Goal: Check status: Check status

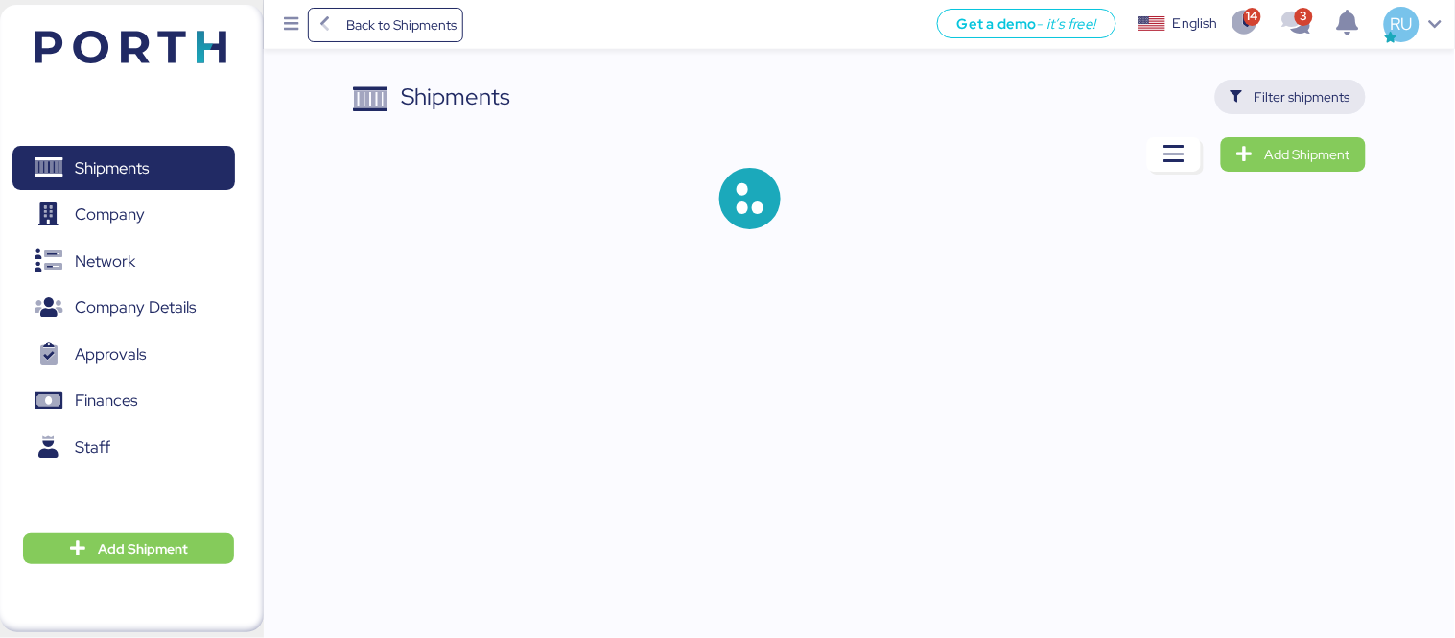
click at [1307, 98] on span "Filter shipments" at bounding box center [1302, 96] width 96 height 23
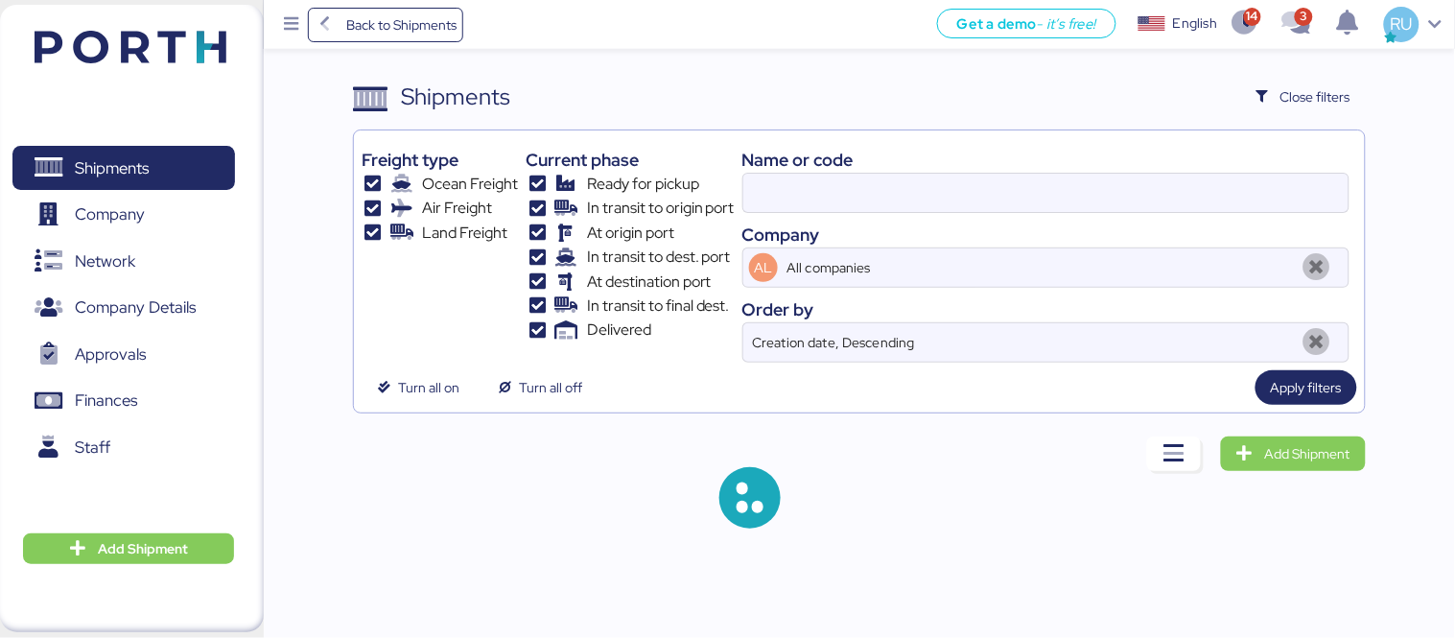
click at [995, 225] on div "Company" at bounding box center [1045, 235] width 607 height 26
click at [988, 216] on div "Name or code Company AL All companies Order by Creation date, Descending" at bounding box center [1045, 250] width 607 height 224
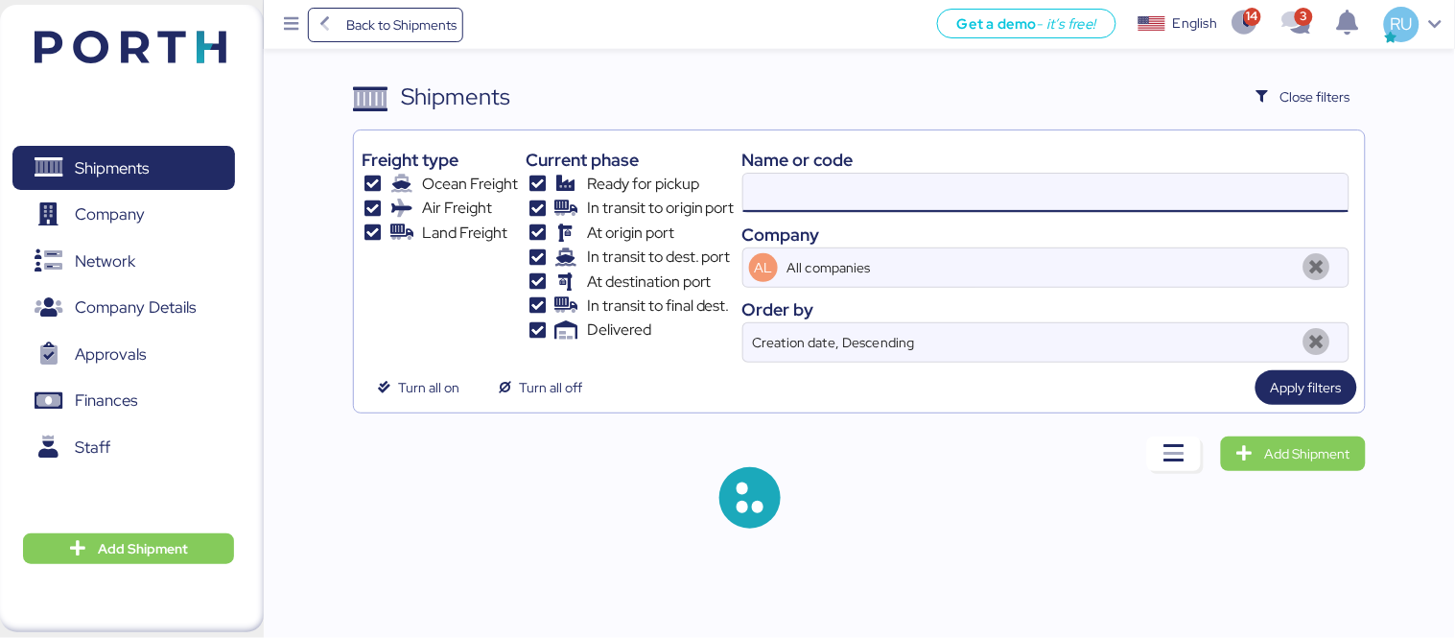
click at [1001, 195] on input at bounding box center [1045, 193] width 605 height 38
paste input "O0052077"
type input "O0052077"
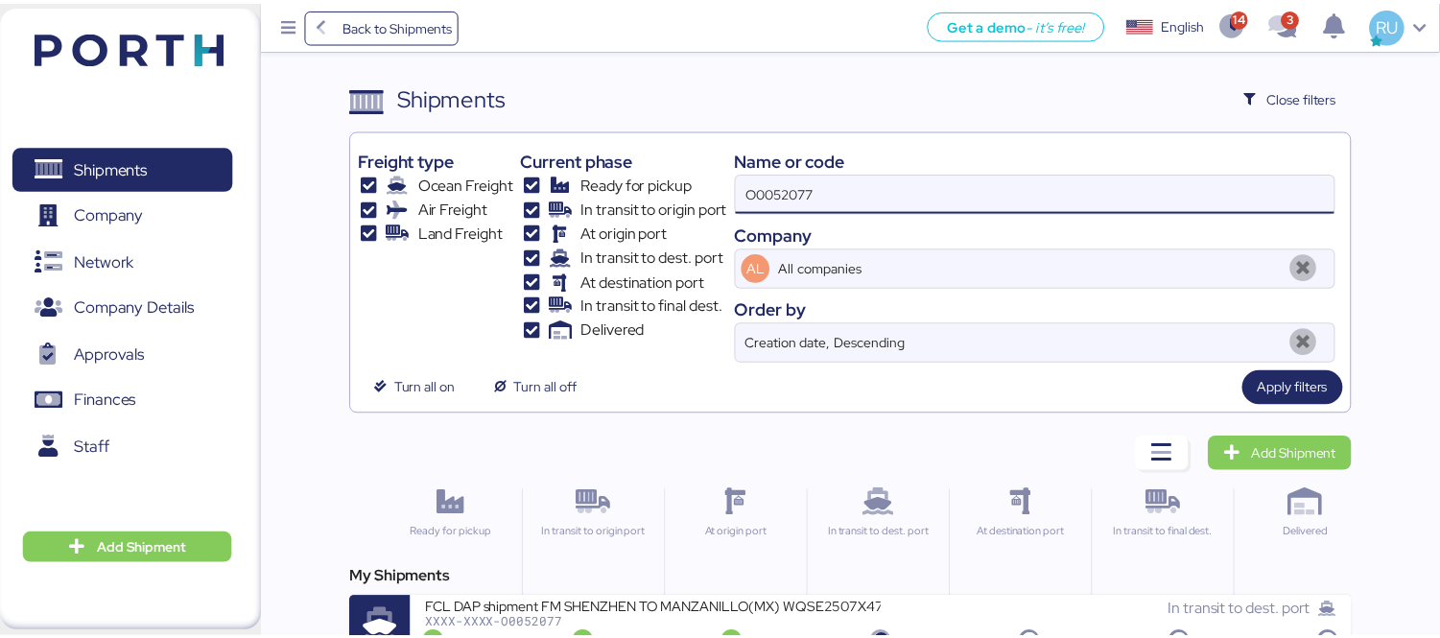
scroll to position [35, 0]
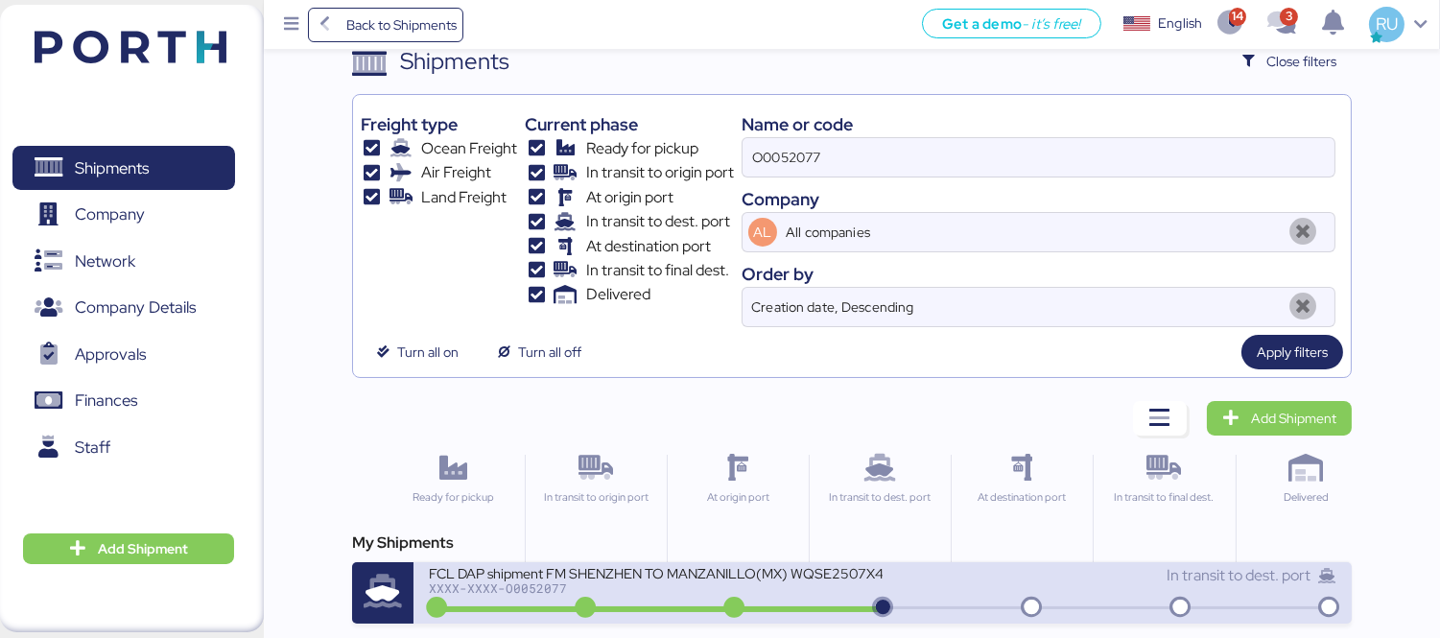
click at [884, 572] on div "In transit to dest. port" at bounding box center [1109, 575] width 454 height 23
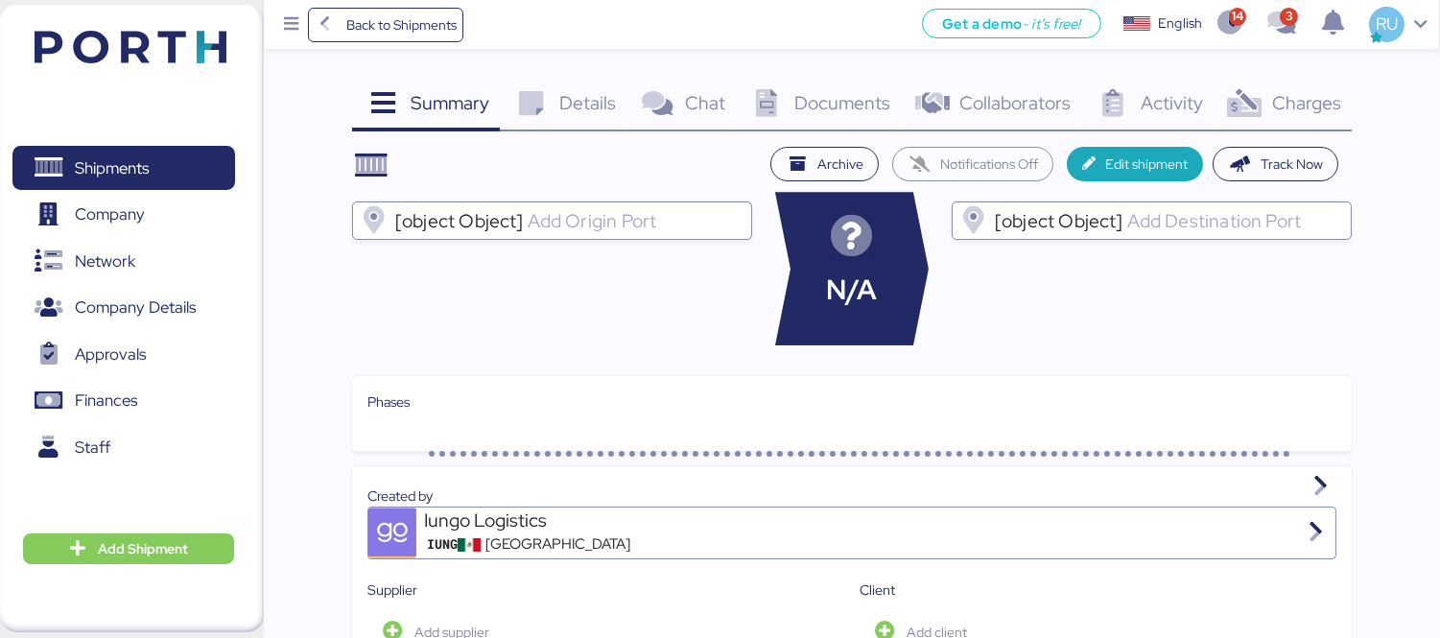
click at [1347, 108] on div "Charges 0" at bounding box center [1282, 106] width 138 height 52
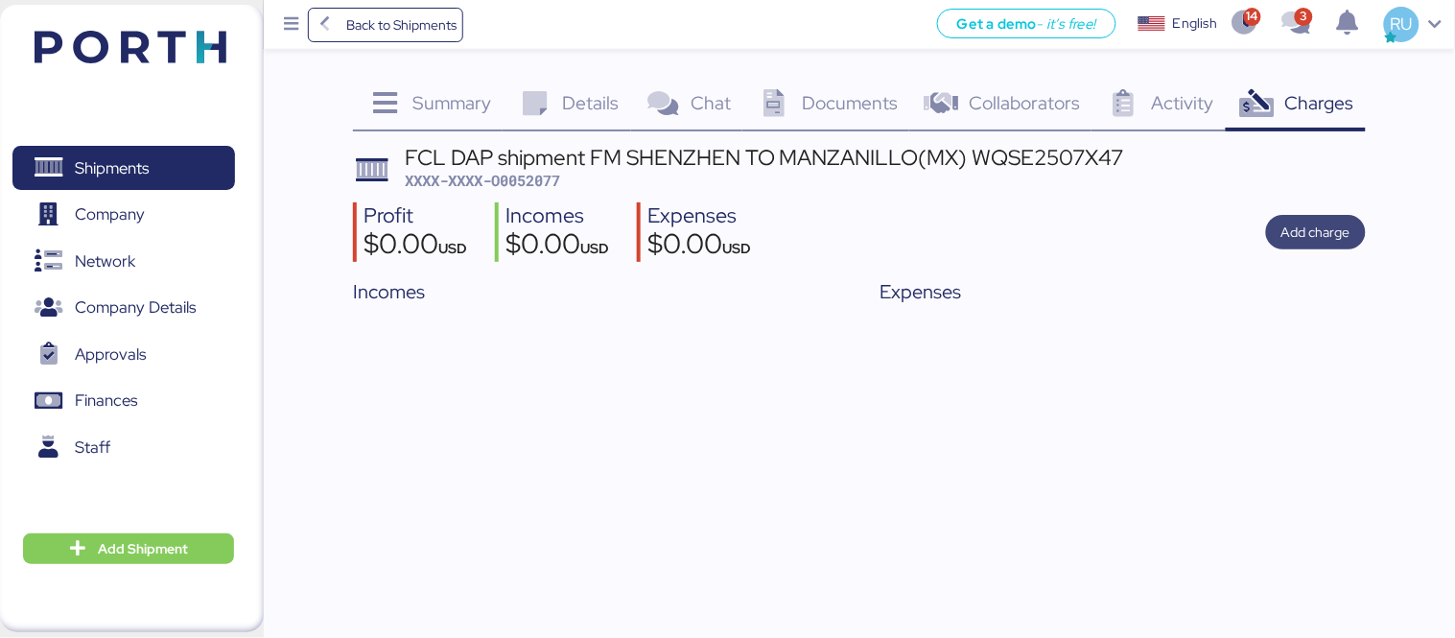
click at [1333, 246] on span "Add charge" at bounding box center [1316, 232] width 100 height 35
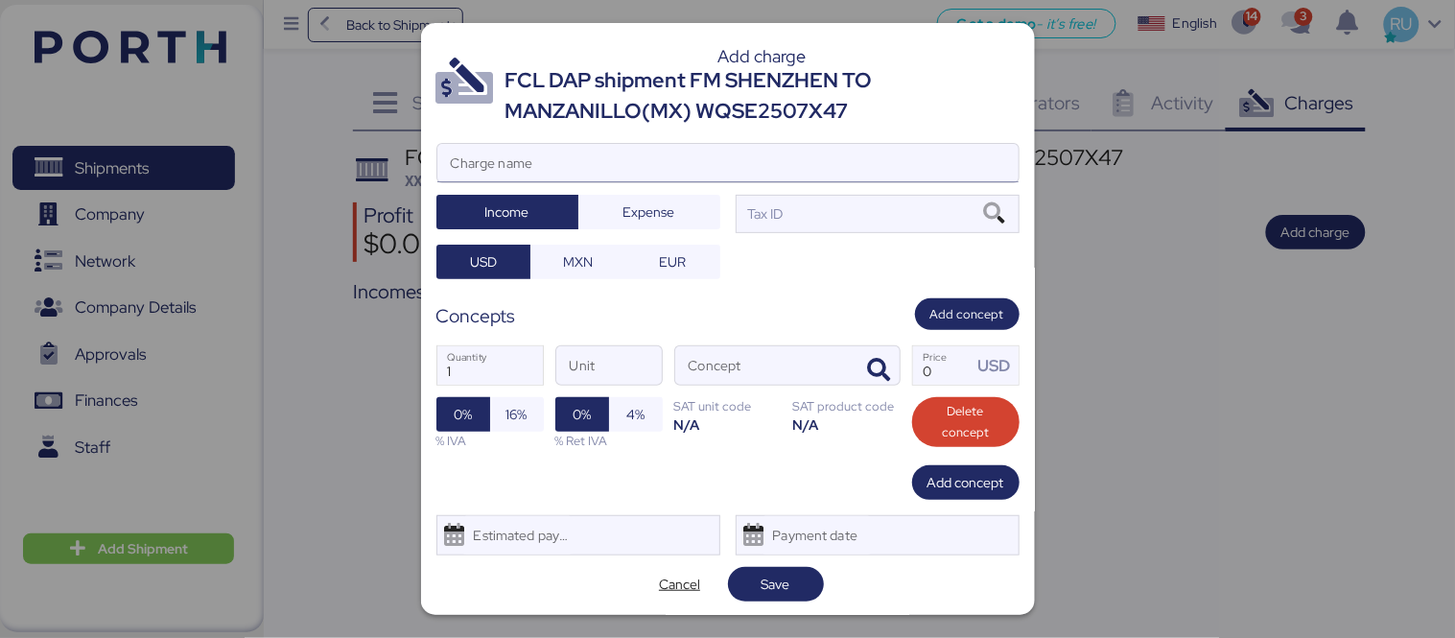
click at [781, 154] on input "Charge name" at bounding box center [727, 163] width 581 height 38
type input "c"
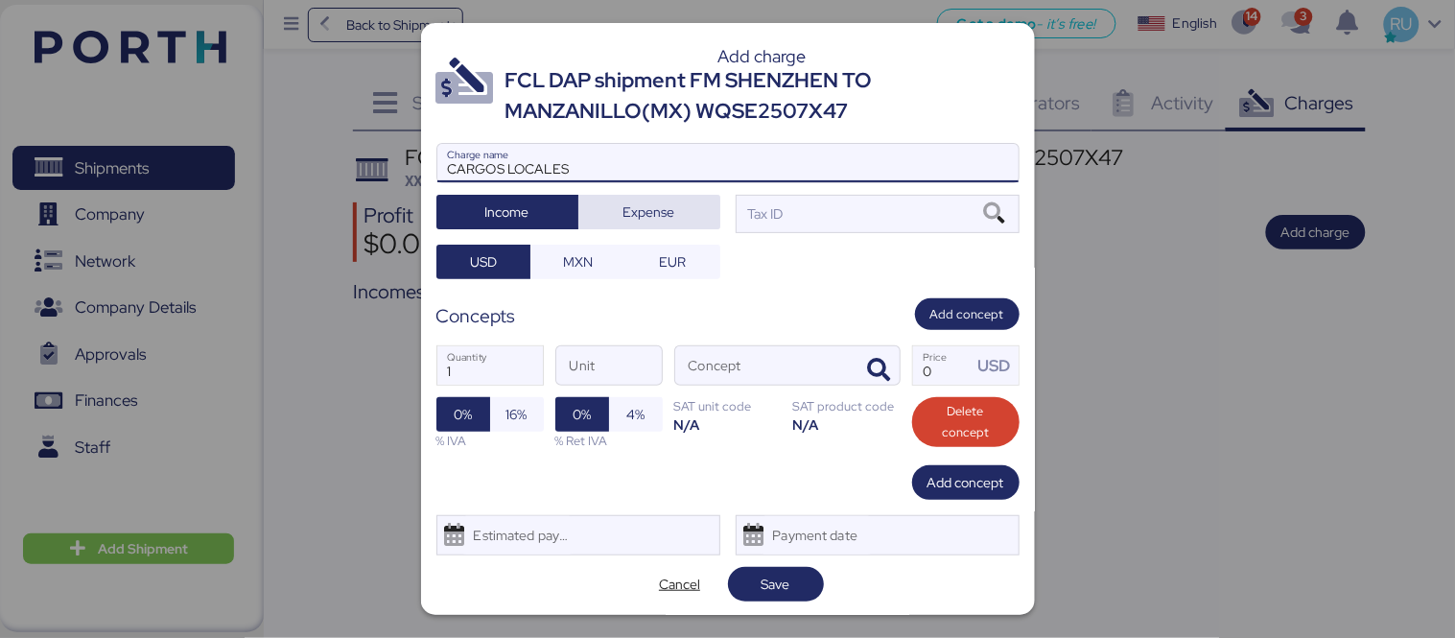
type input "CARGOS LOCALES"
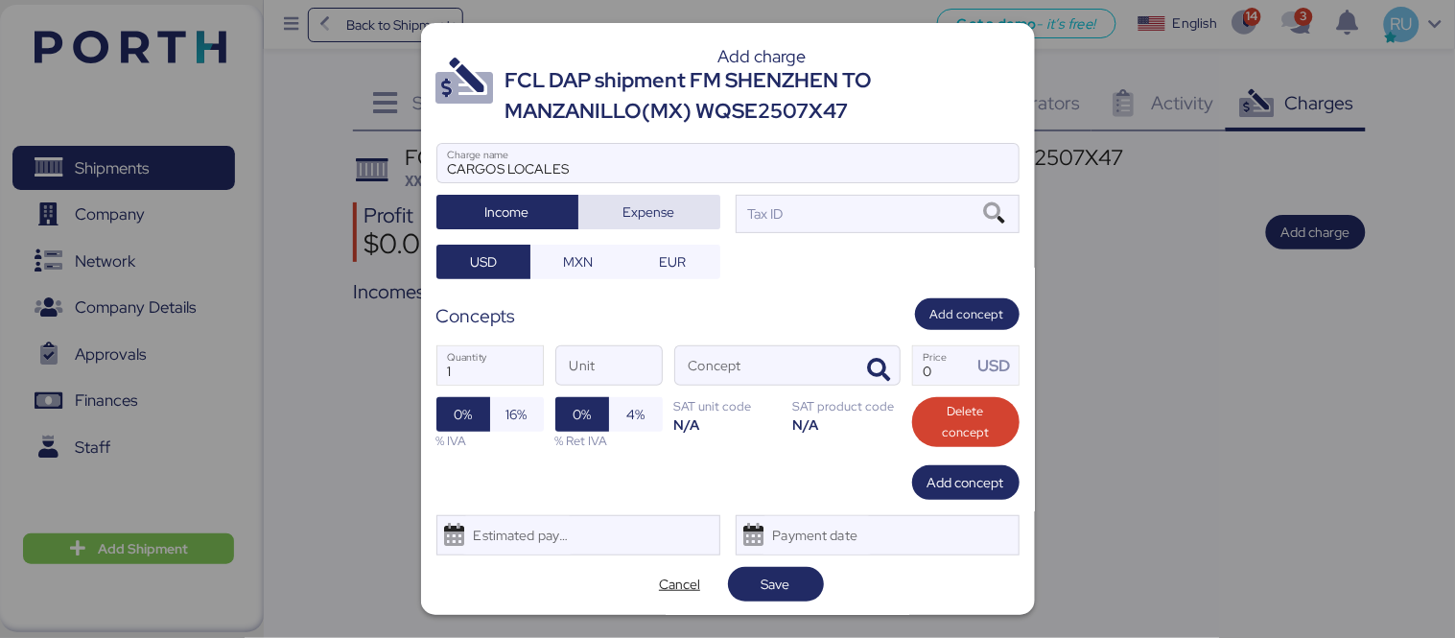
click at [654, 211] on span "Expense" at bounding box center [649, 211] width 52 height 23
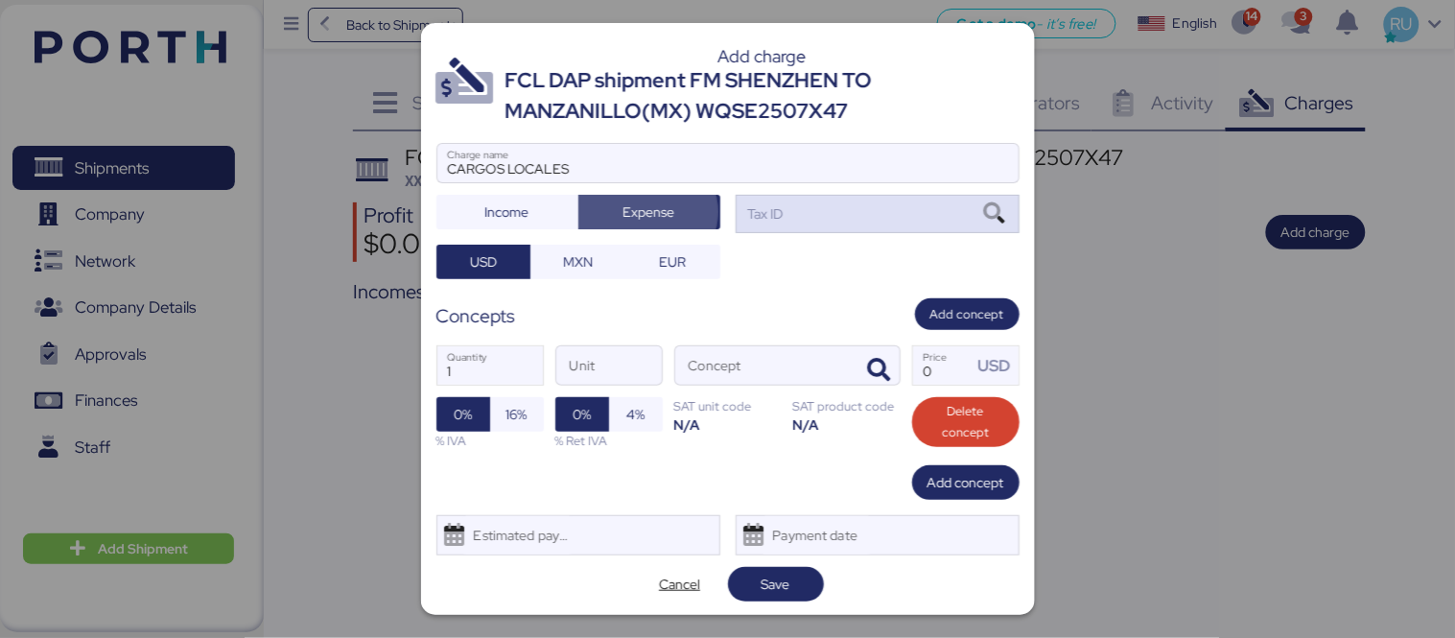
click at [753, 223] on div "Tax ID" at bounding box center [763, 213] width 39 height 21
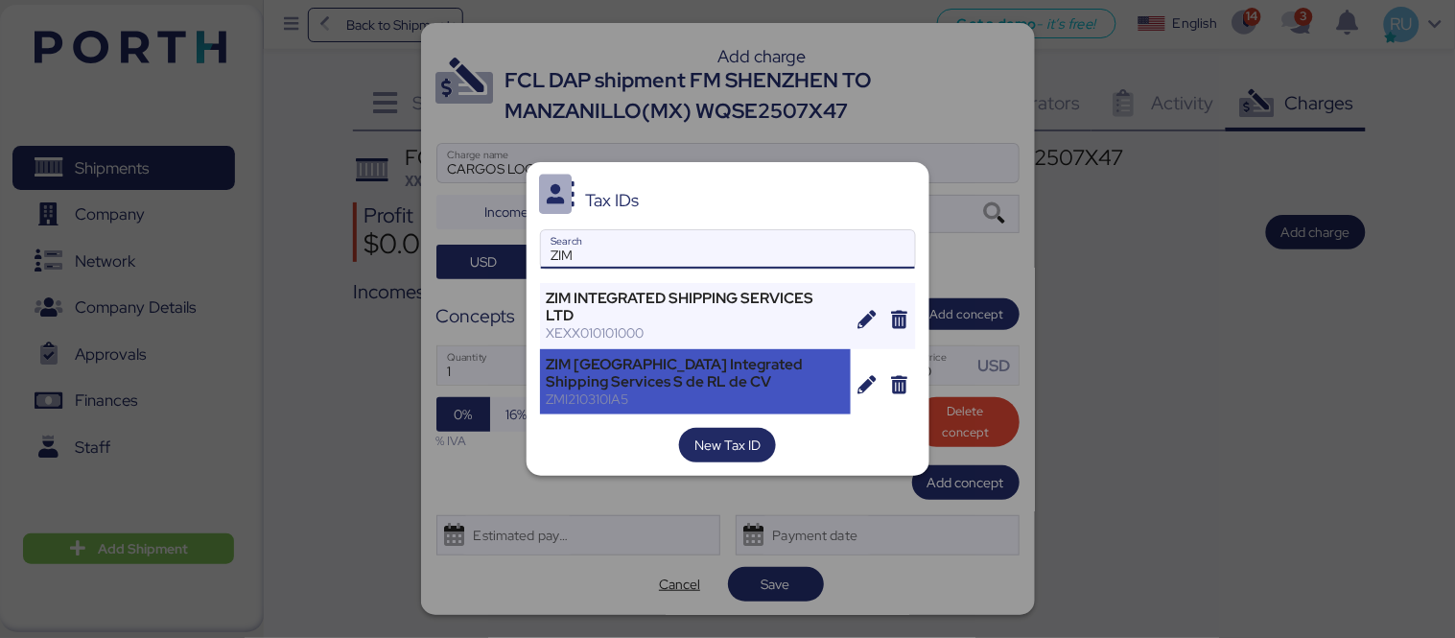
type input "ZIM"
click at [749, 388] on div "ZIM [GEOGRAPHIC_DATA] Integrated Shipping Services S de RL de CV" at bounding box center [696, 373] width 298 height 35
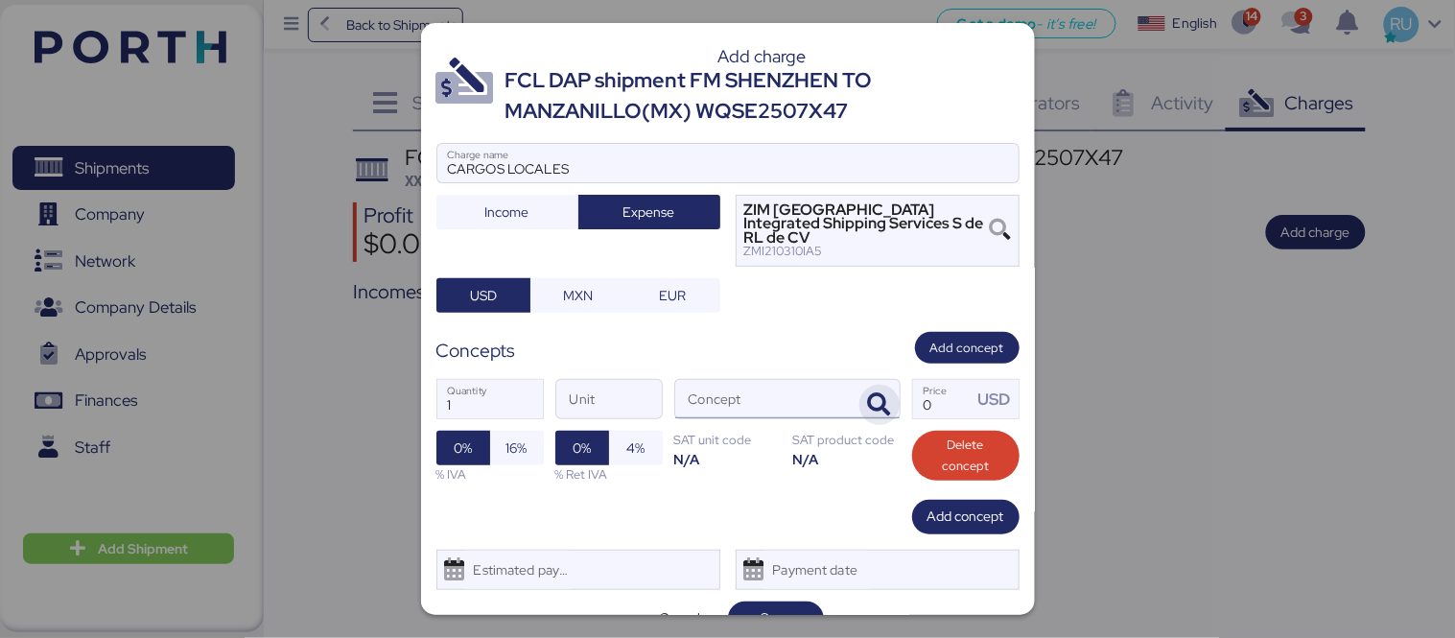
click at [868, 396] on icon "button" at bounding box center [879, 404] width 23 height 23
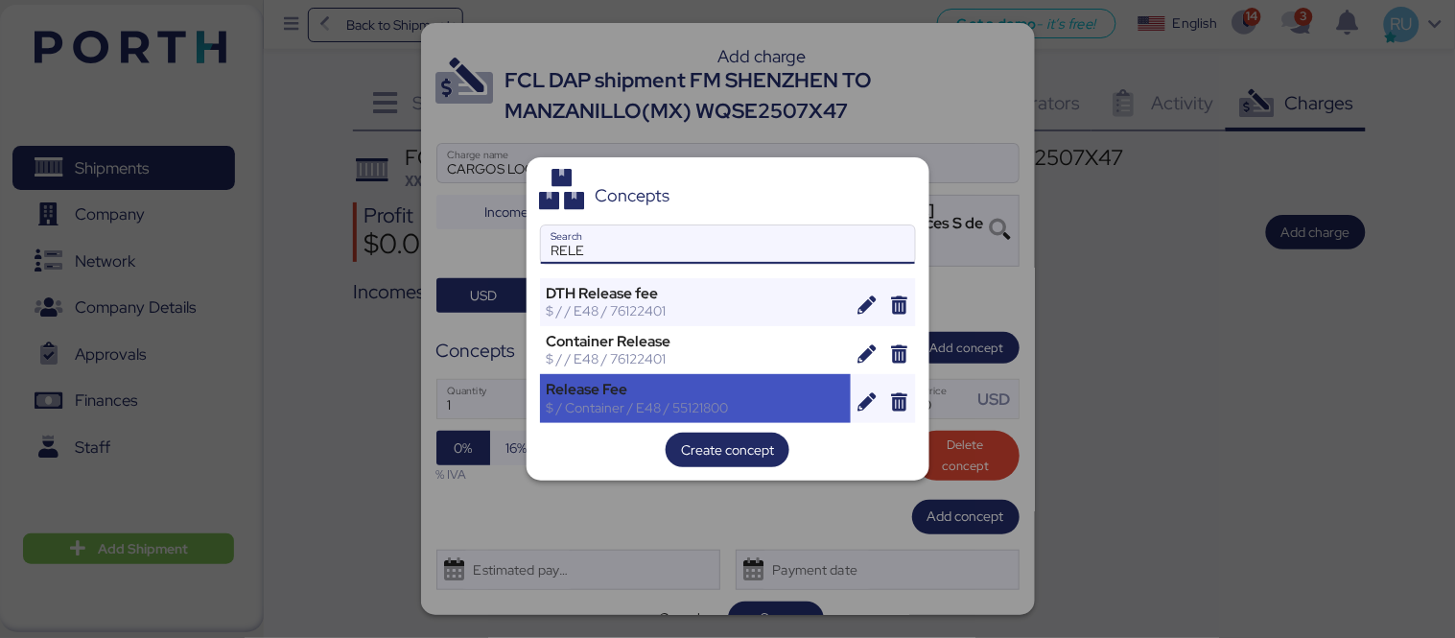
type input "RELE"
click at [755, 396] on div "Release Fee" at bounding box center [696, 389] width 298 height 17
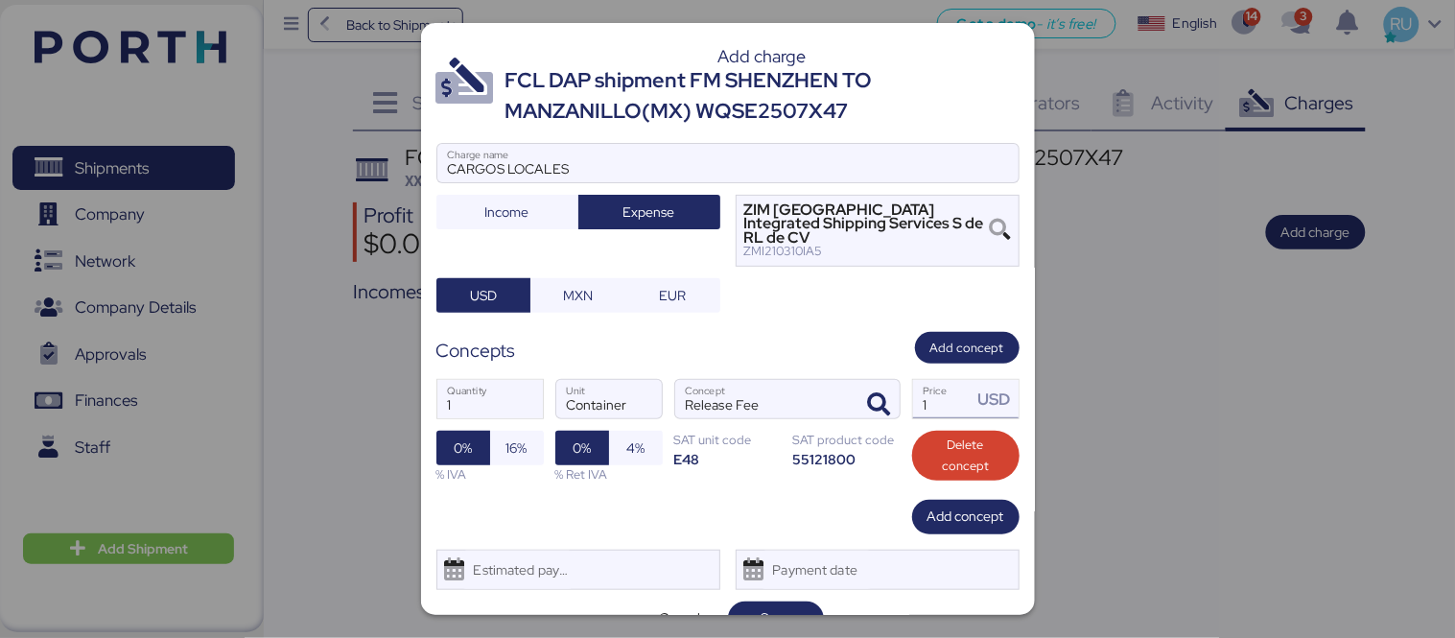
click at [930, 380] on input "1" at bounding box center [942, 399] width 59 height 38
type input "2"
type input "185"
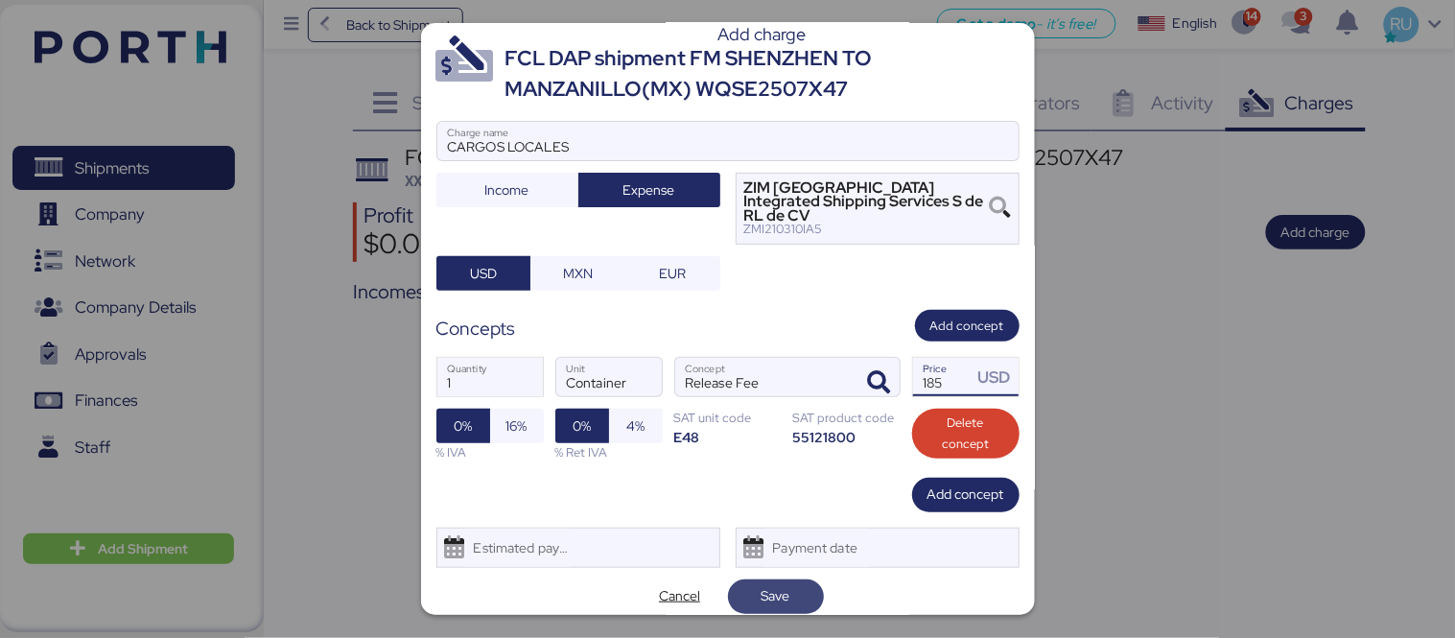
click at [769, 584] on span "Save" at bounding box center [775, 595] width 29 height 23
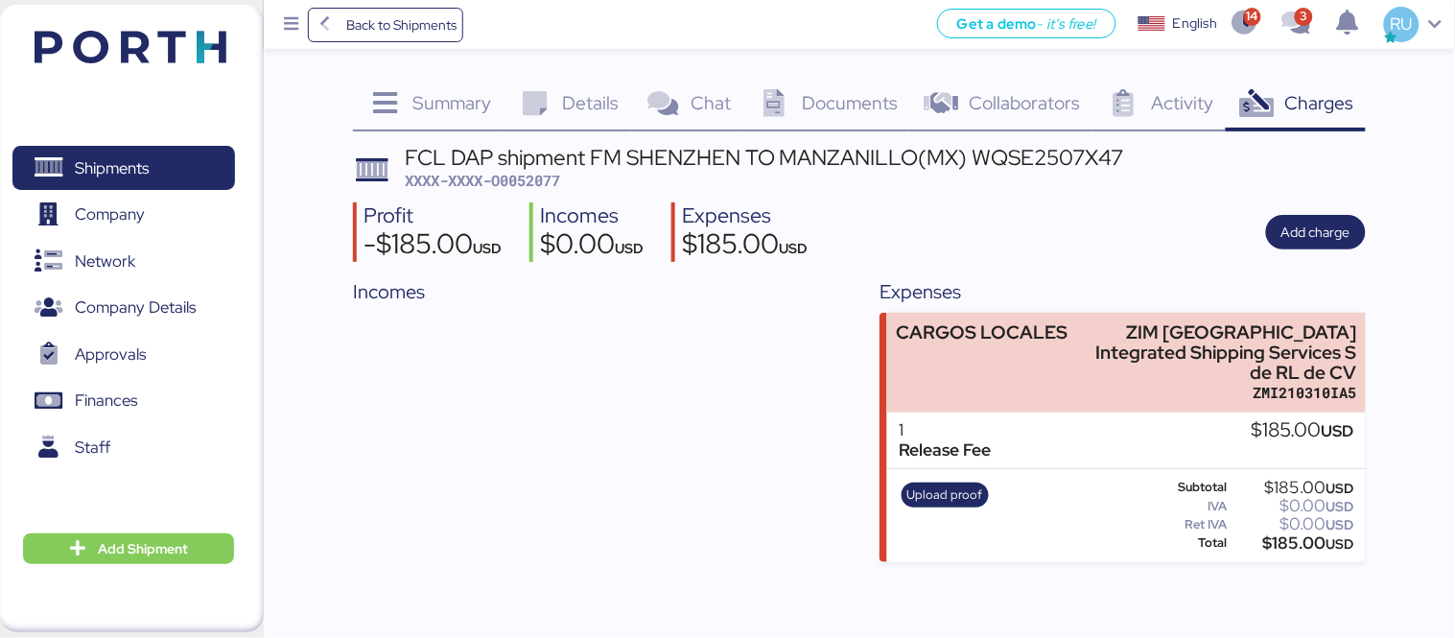
click at [513, 178] on span "XXXX-XXXX-O0052077" at bounding box center [482, 180] width 155 height 19
click at [509, 176] on span "XXXX-XXXX-O0052077" at bounding box center [482, 180] width 155 height 19
click at [509, 177] on span "XXXX-XXXX-O0052077" at bounding box center [482, 180] width 155 height 19
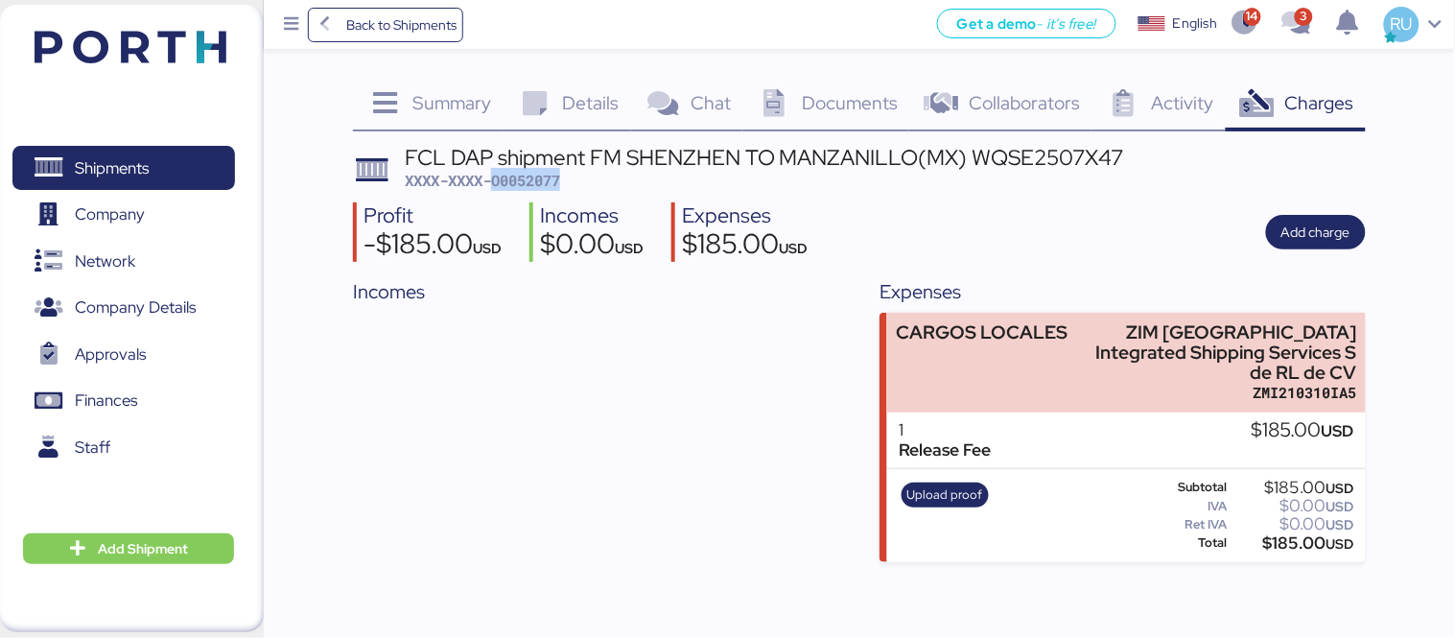
click at [509, 177] on span "XXXX-XXXX-O0052077" at bounding box center [482, 180] width 155 height 19
click at [940, 484] on span "Upload proof" at bounding box center [945, 494] width 76 height 21
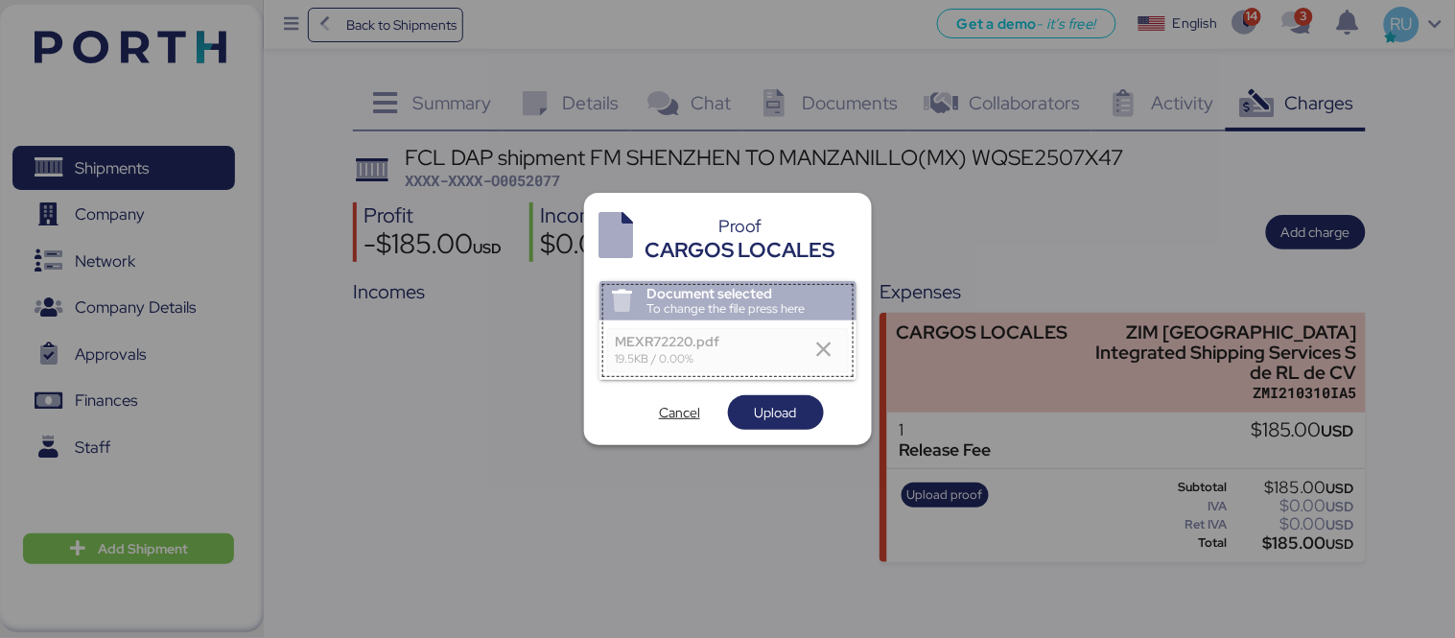
click at [515, 436] on div at bounding box center [727, 319] width 1455 height 638
click at [790, 414] on span "Upload" at bounding box center [776, 412] width 42 height 23
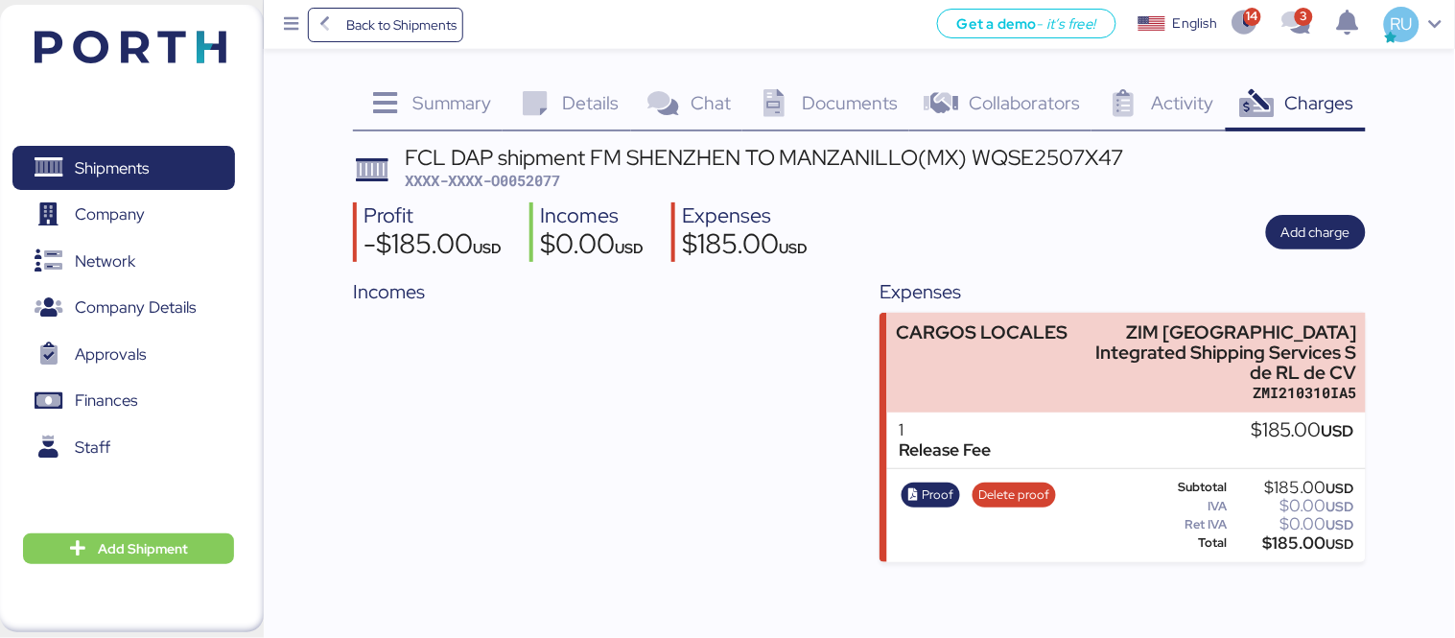
click at [64, 7] on div "Shipments 0 Company 0 Network 0 Company Details 0 Approvals 0 Finances 0 Staff …" at bounding box center [132, 318] width 264 height 627
click at [94, 35] on img at bounding box center [131, 47] width 192 height 33
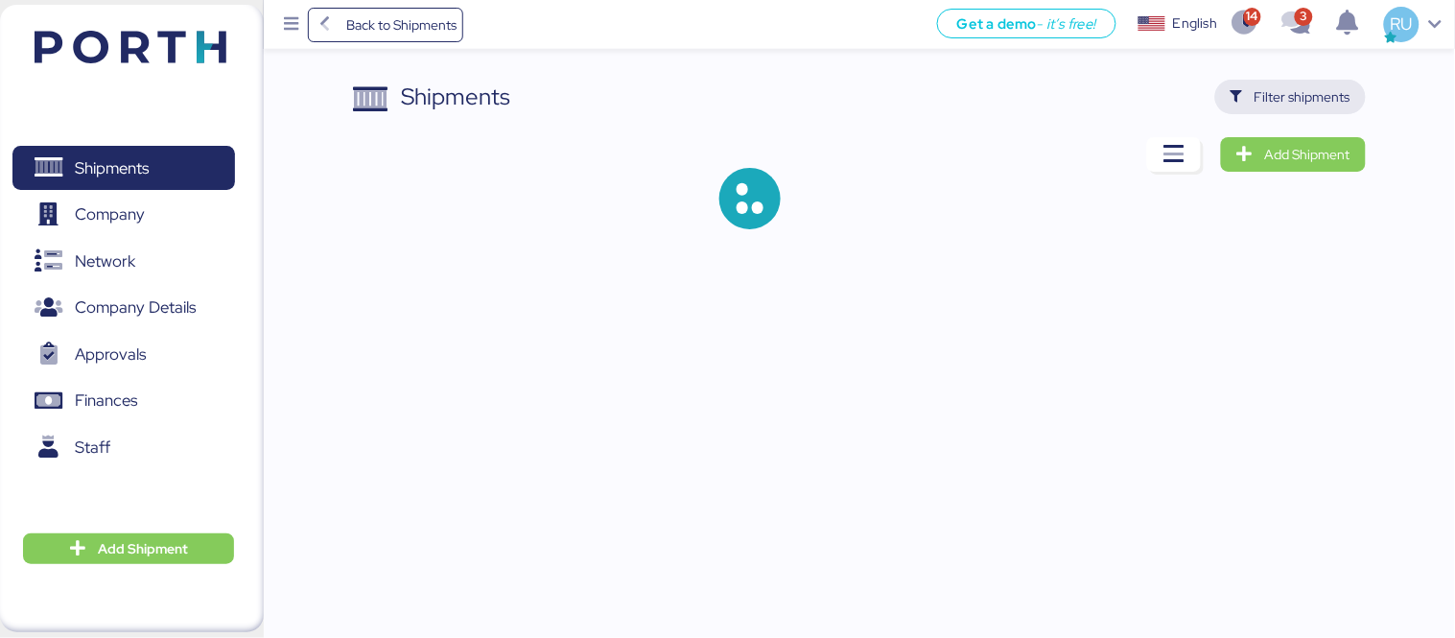
click at [1304, 91] on span "Filter shipments" at bounding box center [1302, 96] width 96 height 23
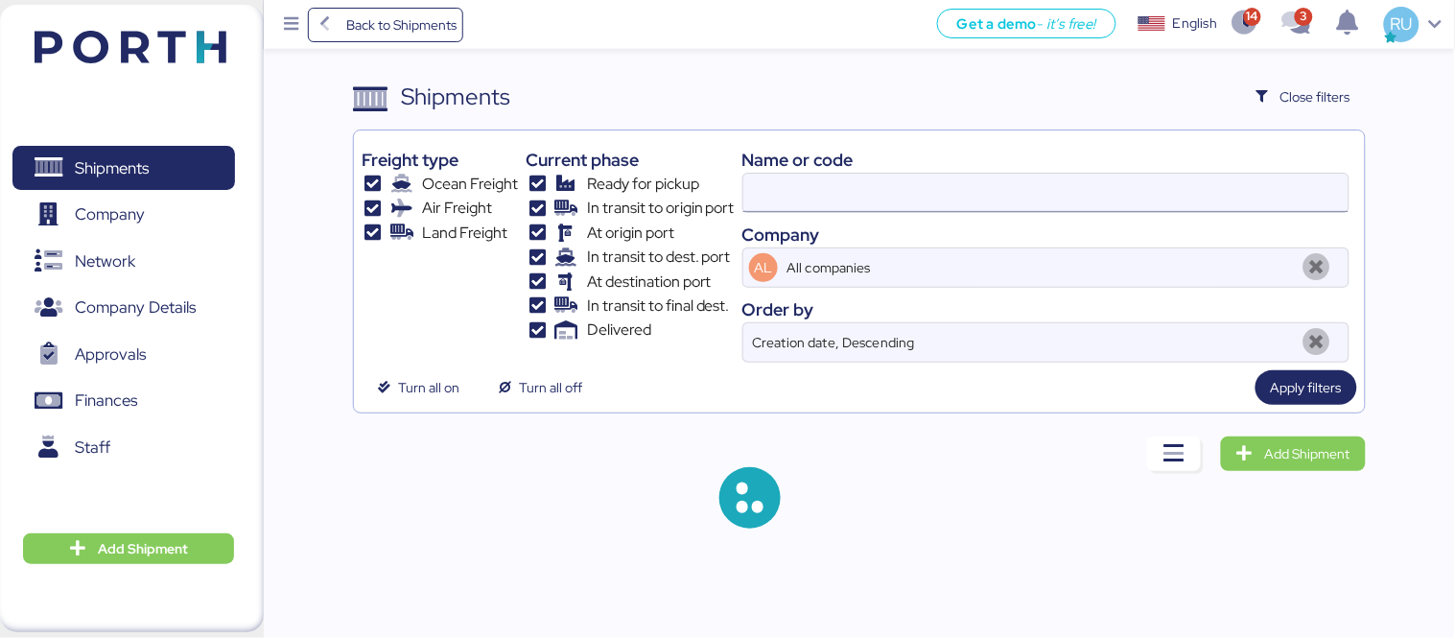
click at [858, 184] on input at bounding box center [1045, 193] width 605 height 38
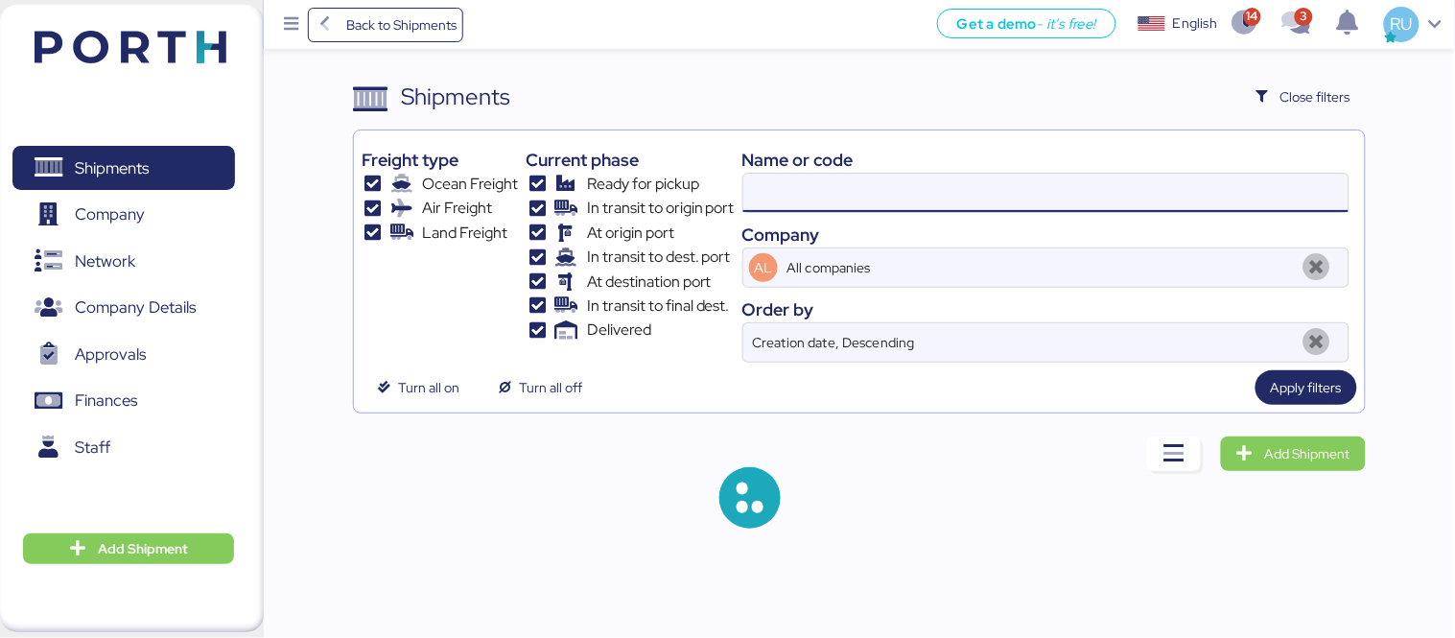
paste input "ONEYTYOFF6699600"
type input "ONEYTYOFF6699600"
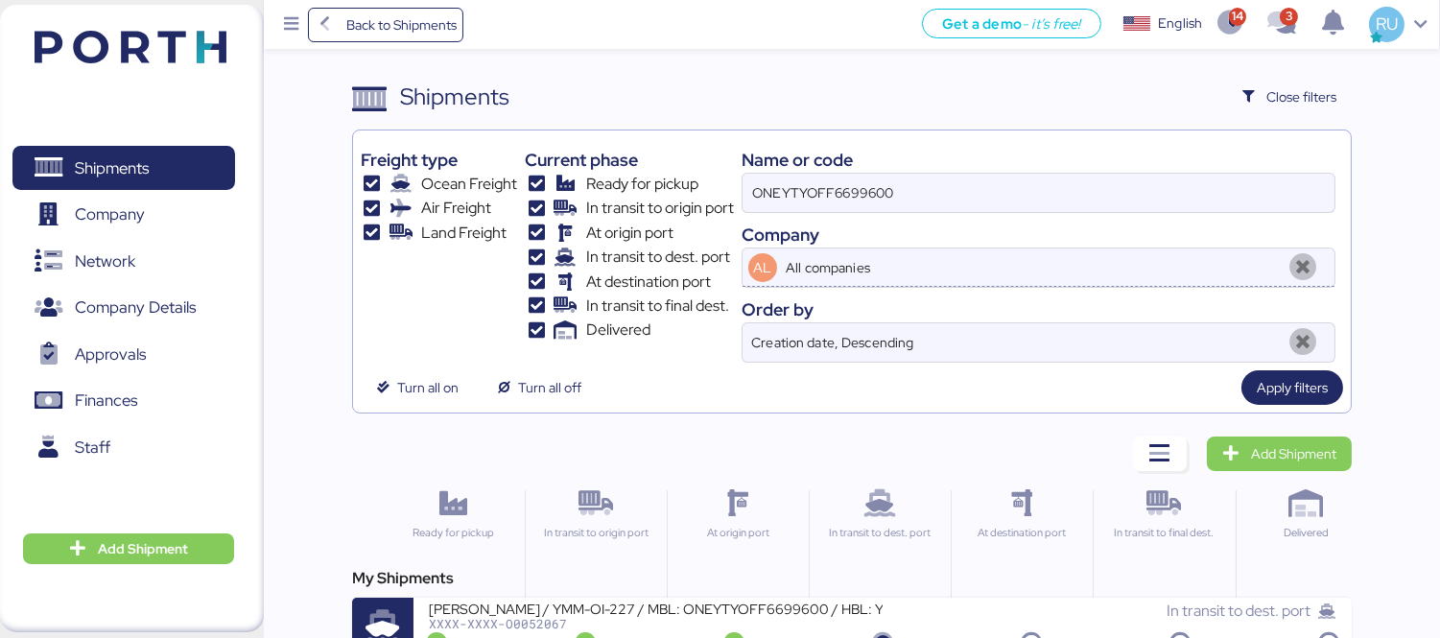
click at [1220, 253] on input "All companies" at bounding box center [1032, 267] width 498 height 38
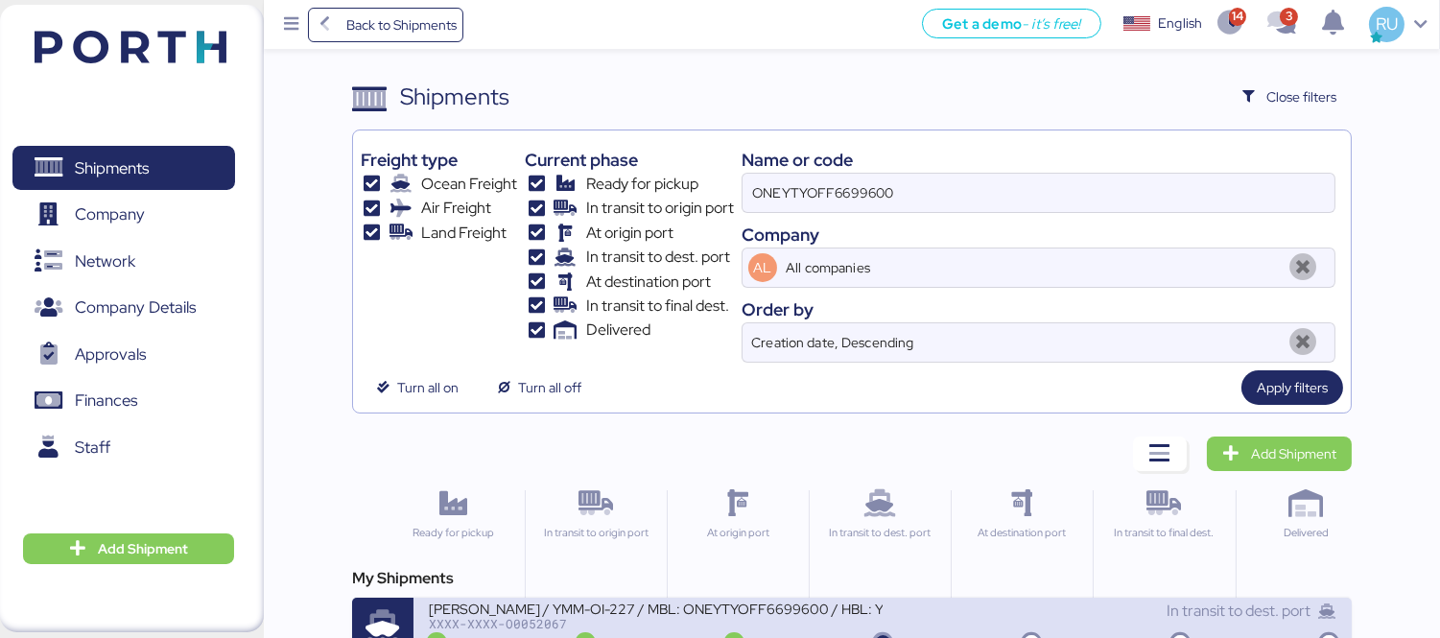
click at [978, 615] on div "In transit to dest. port" at bounding box center [1109, 610] width 454 height 23
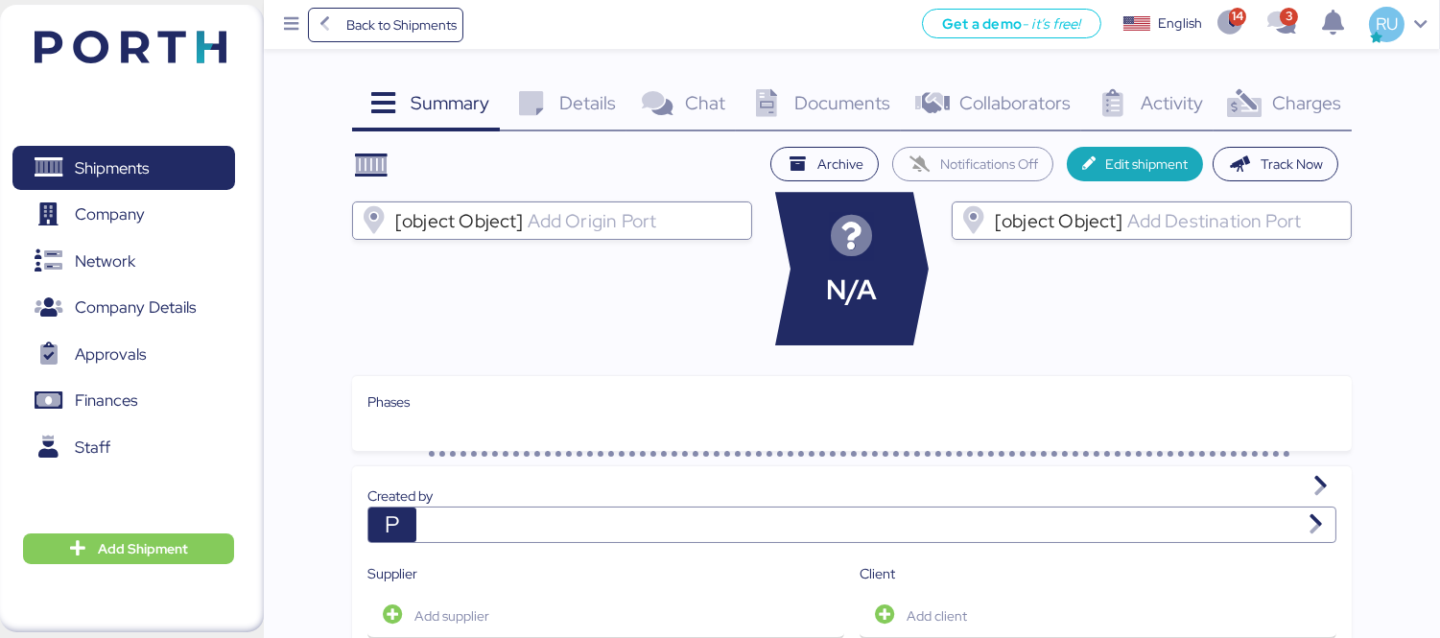
click at [822, 127] on div "Documents 0" at bounding box center [818, 106] width 165 height 52
